Goal: Task Accomplishment & Management: Use online tool/utility

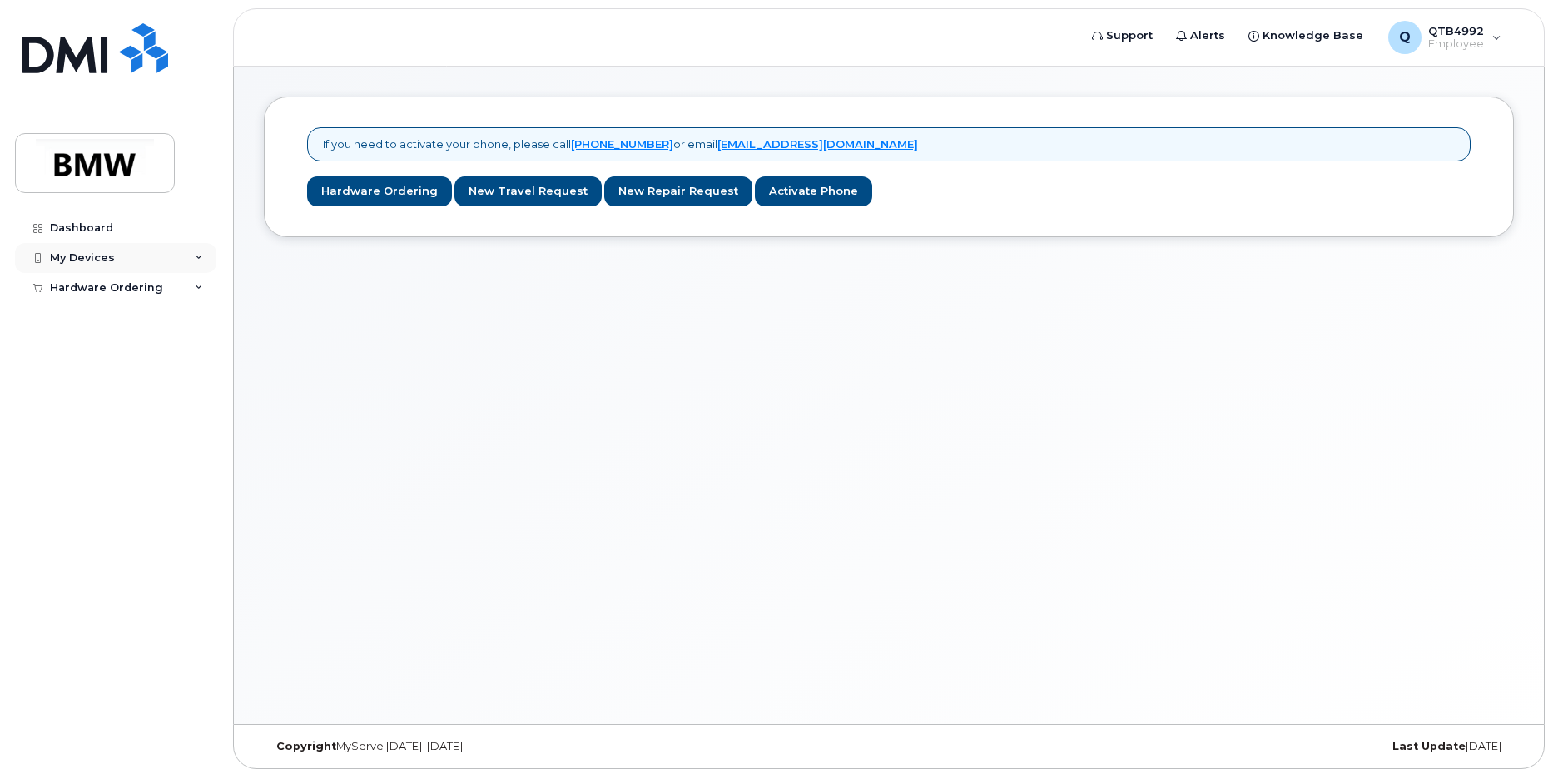
click at [125, 254] on div "My Devices" at bounding box center [115, 258] width 201 height 30
click at [181, 331] on div "Hardware Ordering" at bounding box center [115, 320] width 201 height 30
click at [101, 253] on div "My Devices" at bounding box center [82, 257] width 65 height 13
click at [103, 256] on div "My Devices" at bounding box center [82, 257] width 65 height 13
click at [85, 230] on div "Dashboard" at bounding box center [81, 227] width 63 height 13
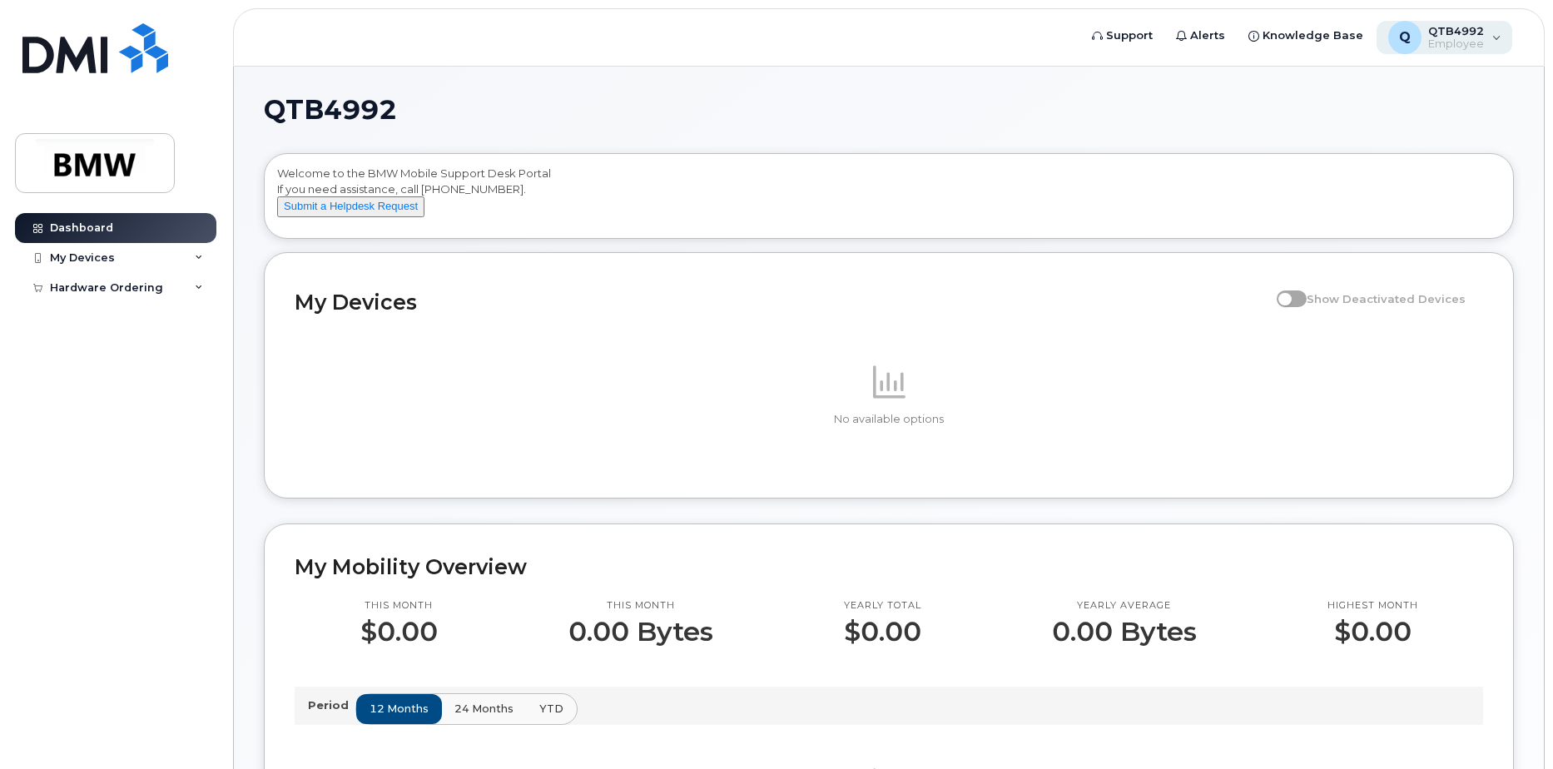
click at [1493, 40] on div "Q QTB4992 Employee" at bounding box center [1444, 37] width 136 height 33
click at [1479, 37] on span "QTB4992" at bounding box center [1456, 30] width 56 height 13
click at [119, 258] on div "My Devices" at bounding box center [115, 258] width 201 height 30
click at [153, 317] on div "Hardware Ordering" at bounding box center [106, 319] width 113 height 13
drag, startPoint x: 153, startPoint y: 317, endPoint x: 93, endPoint y: 350, distance: 68.5
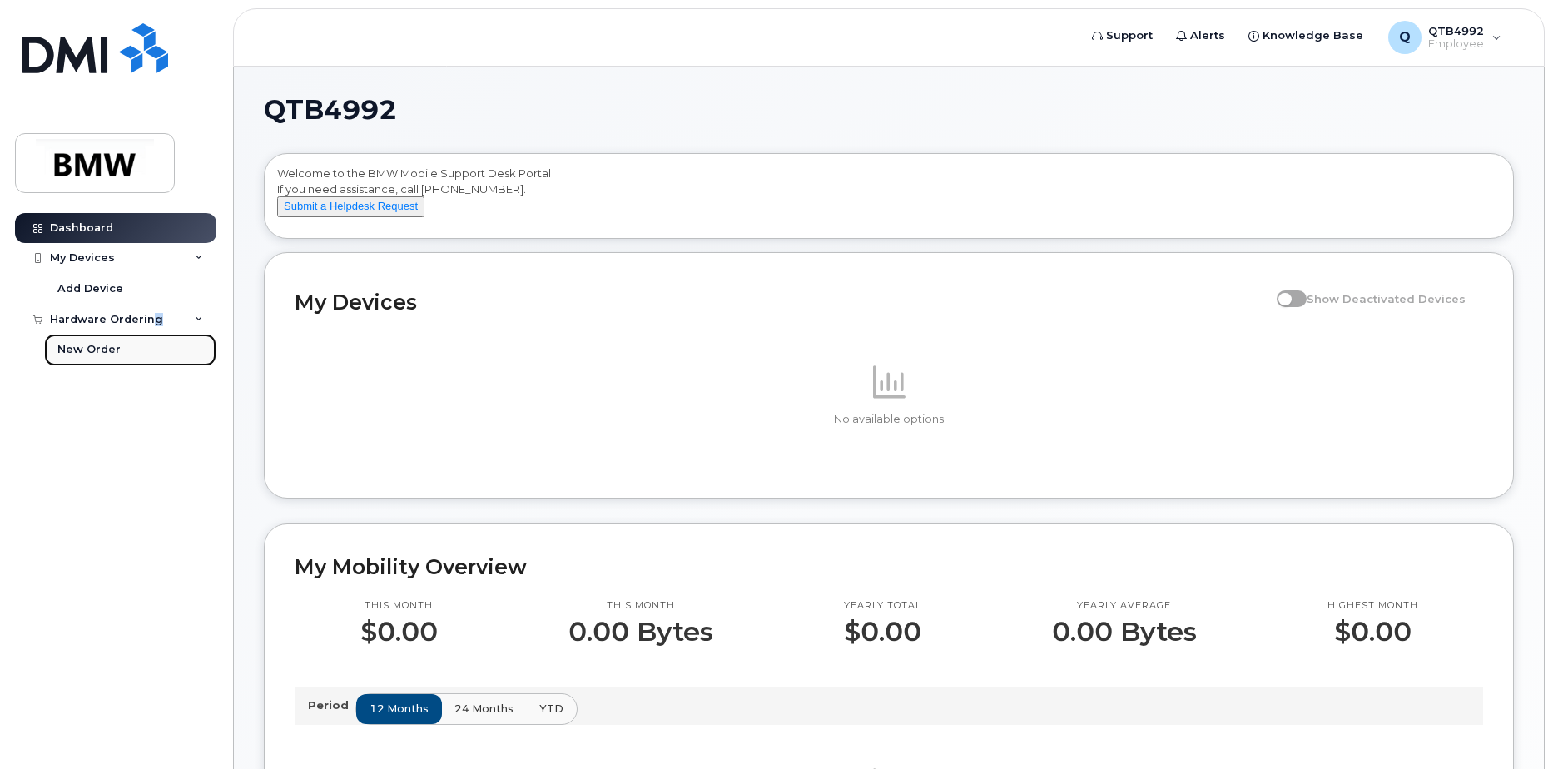
click at [93, 350] on div "New Order" at bounding box center [88, 349] width 63 height 15
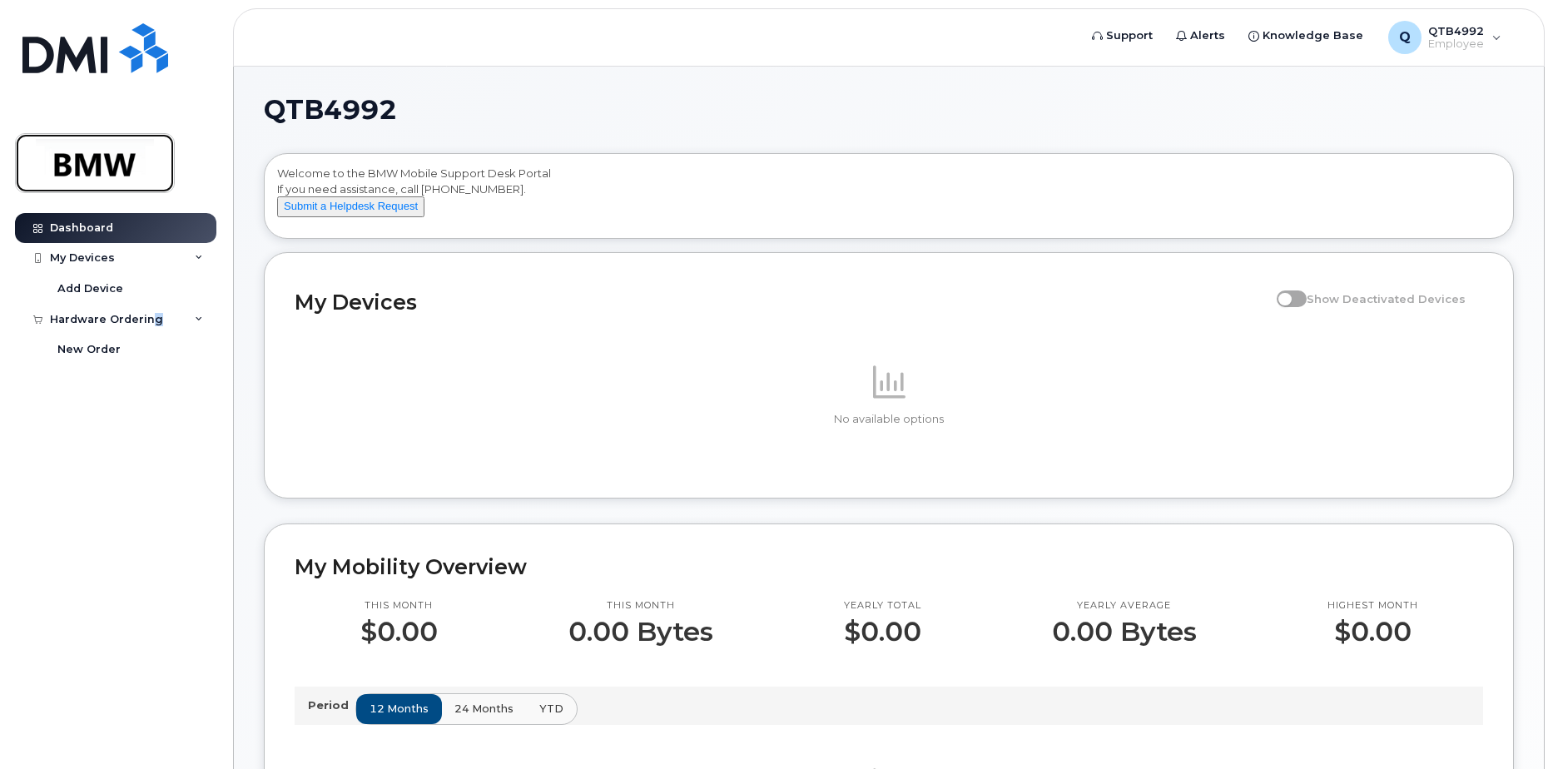
click at [111, 149] on img at bounding box center [95, 163] width 128 height 48
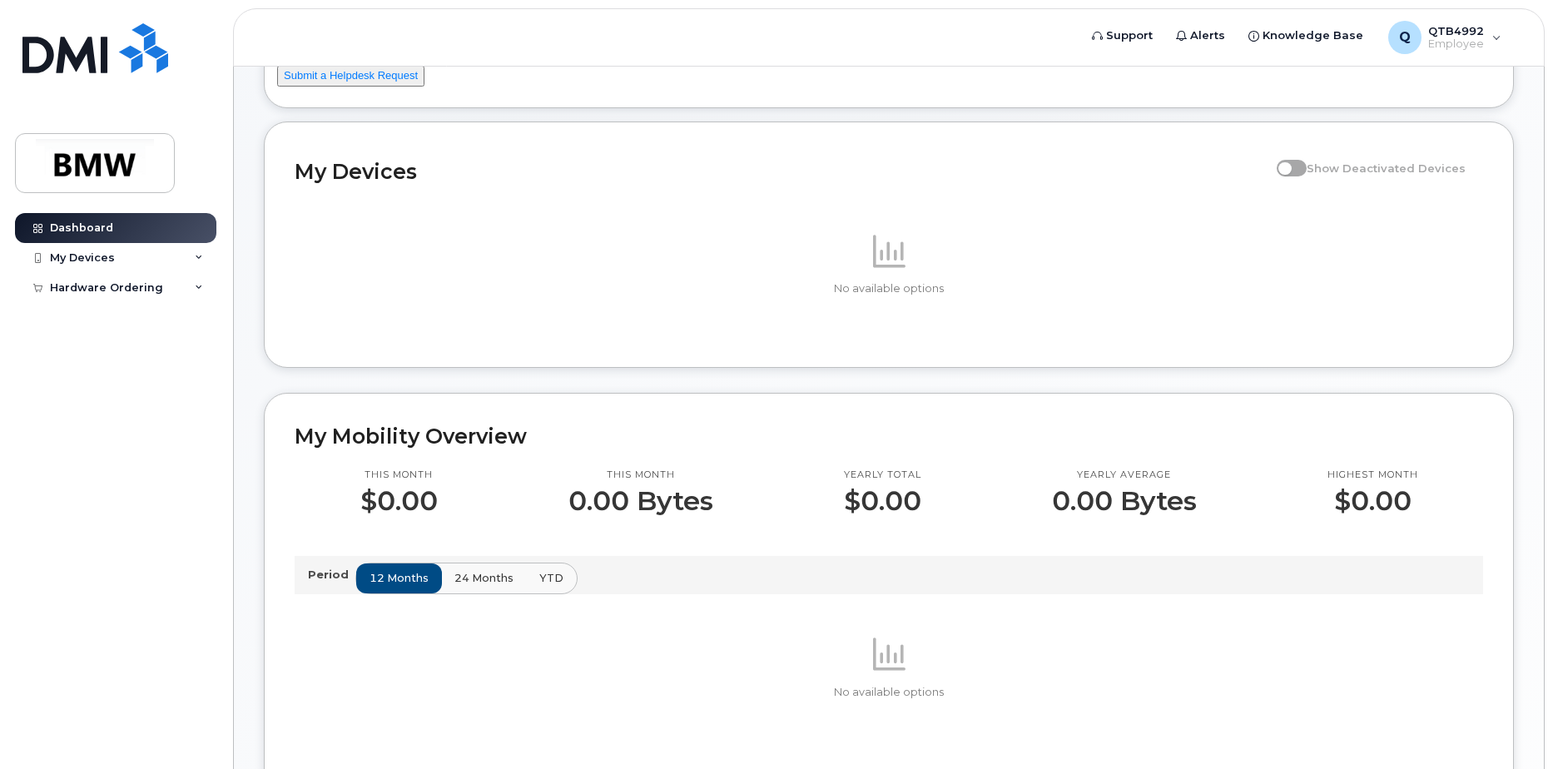
scroll to position [166, 0]
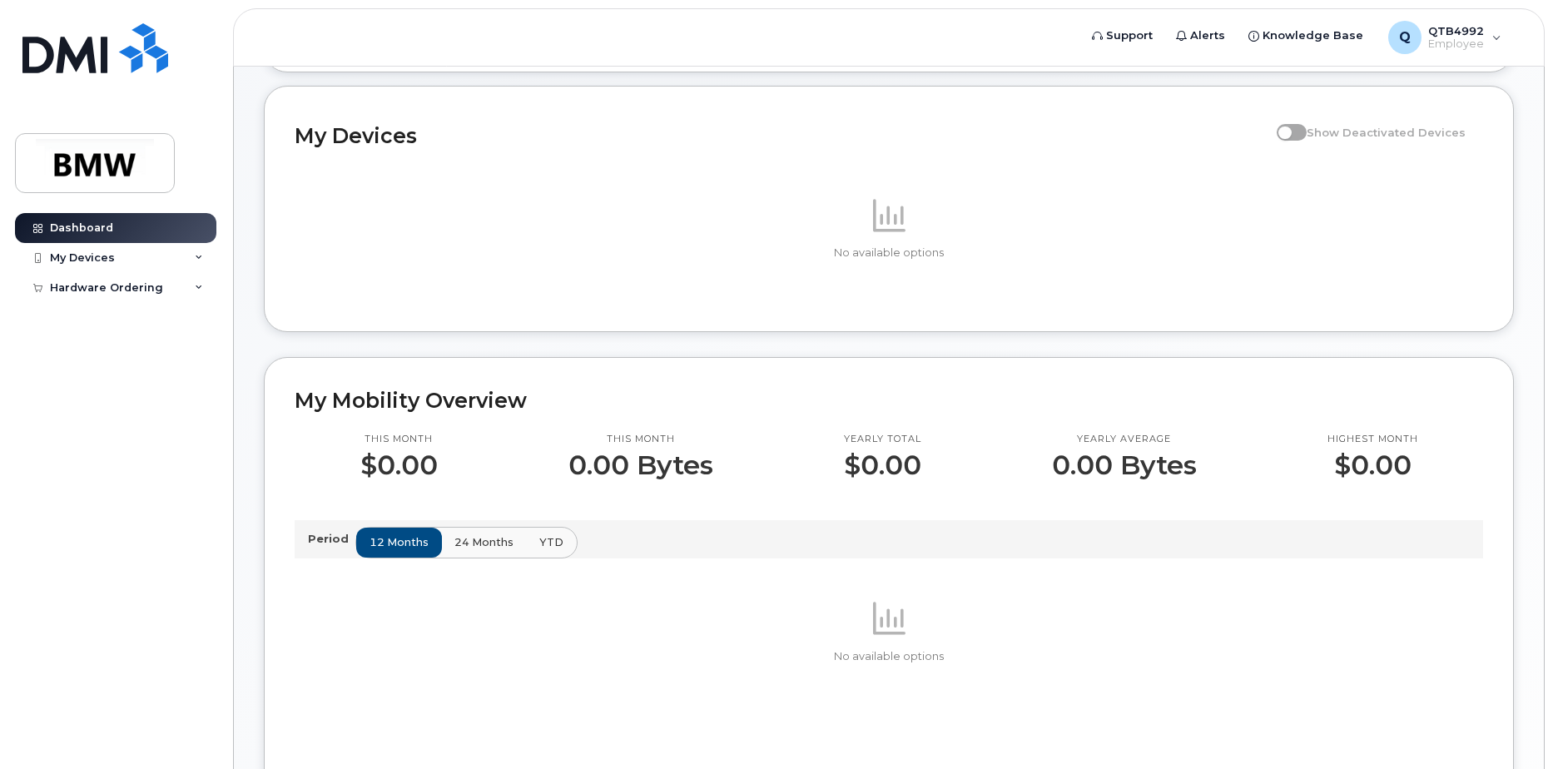
click at [1306, 141] on span at bounding box center [1291, 132] width 30 height 17
